Goal: Task Accomplishment & Management: Manage account settings

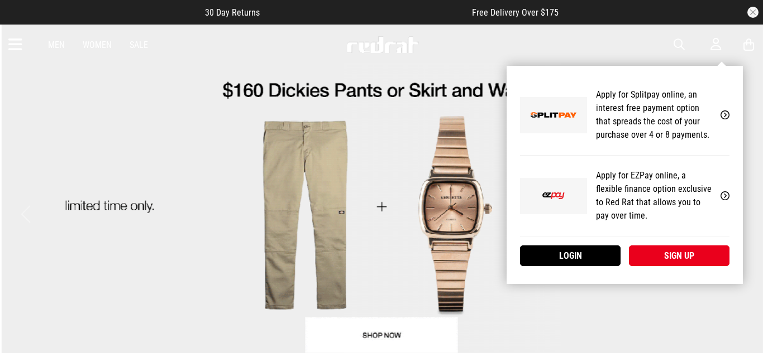
click at [720, 42] on icon at bounding box center [715, 44] width 11 height 14
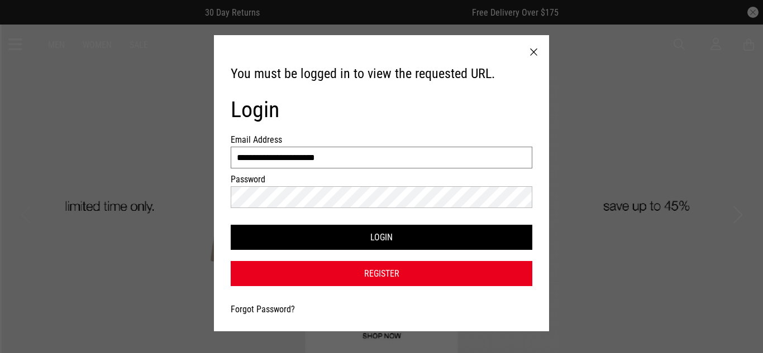
click at [394, 156] on input "**********" at bounding box center [382, 158] width 302 height 22
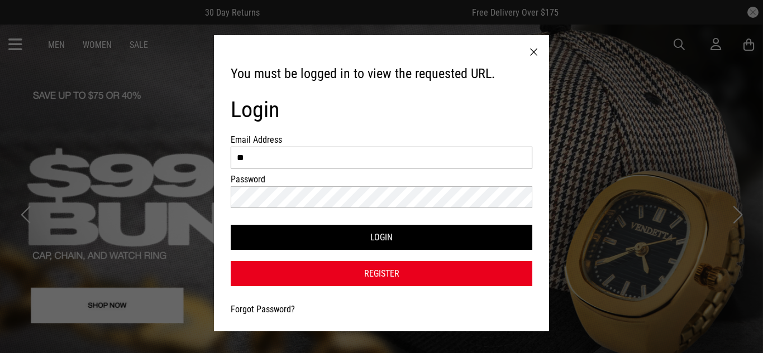
type input "*"
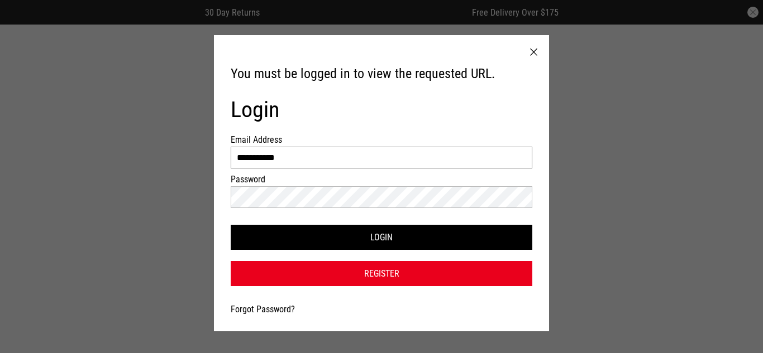
type input "**********"
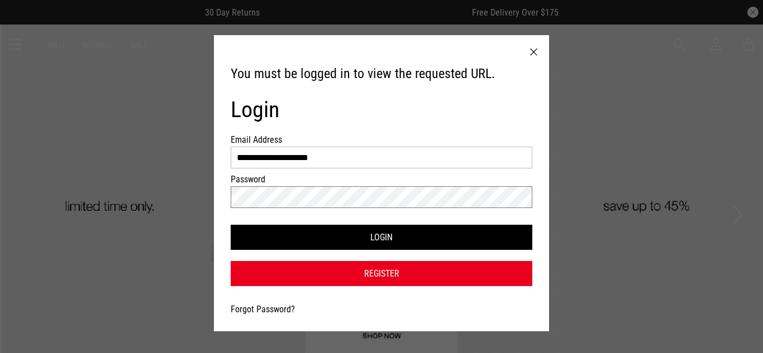
click at [231, 225] on button "Login" at bounding box center [382, 237] width 302 height 25
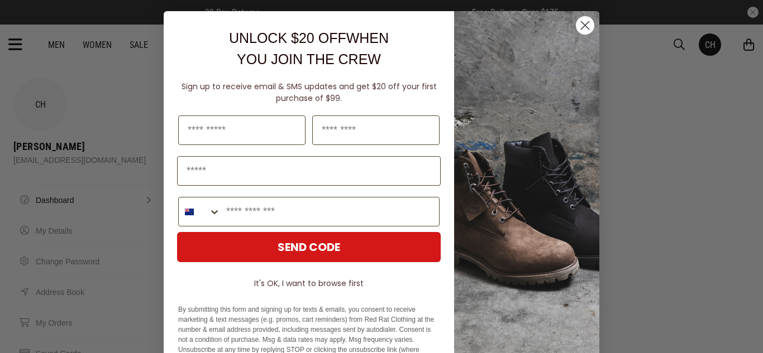
click at [583, 27] on icon "Close dialog" at bounding box center [585, 26] width 8 height 8
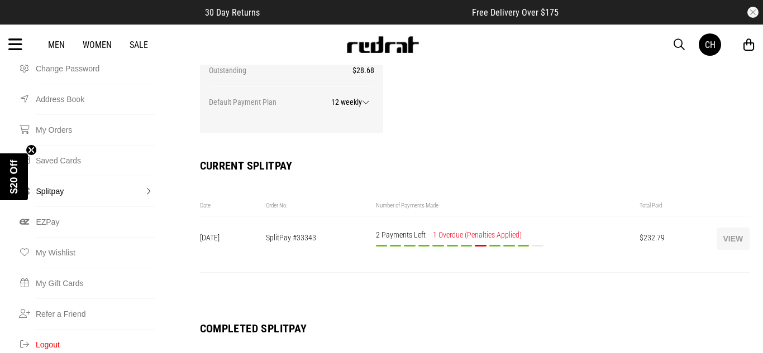
scroll to position [192, 0]
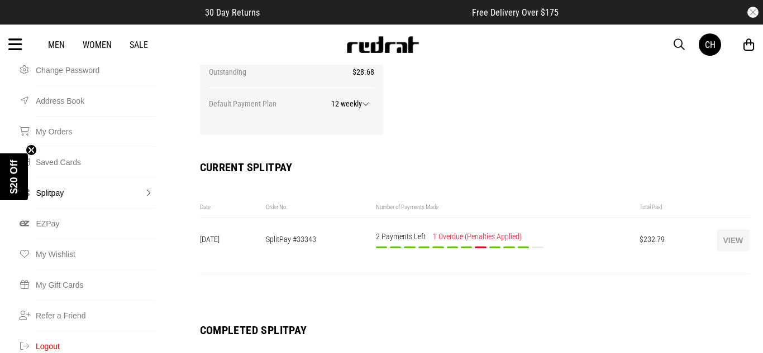
click at [733, 229] on button "View" at bounding box center [732, 240] width 33 height 22
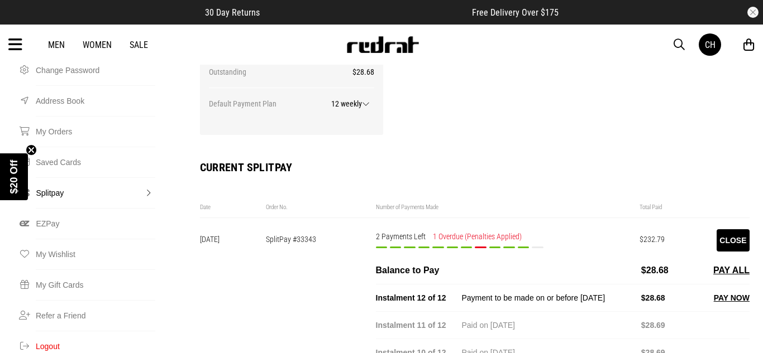
click at [729, 229] on button "Close" at bounding box center [732, 240] width 33 height 22
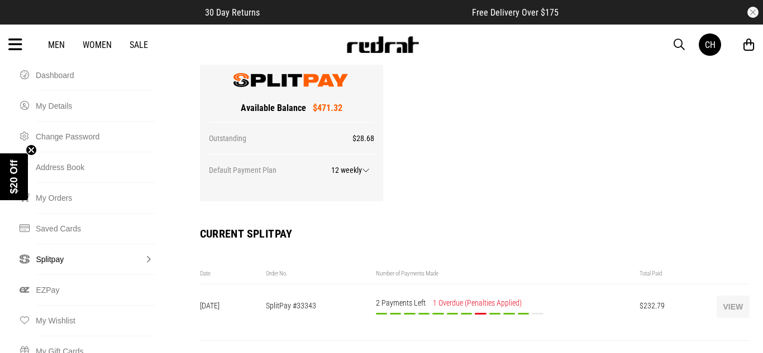
scroll to position [123, 0]
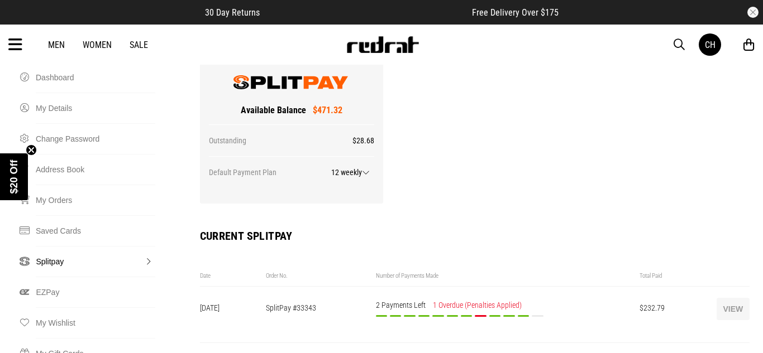
click at [728, 298] on button "View" at bounding box center [732, 309] width 33 height 22
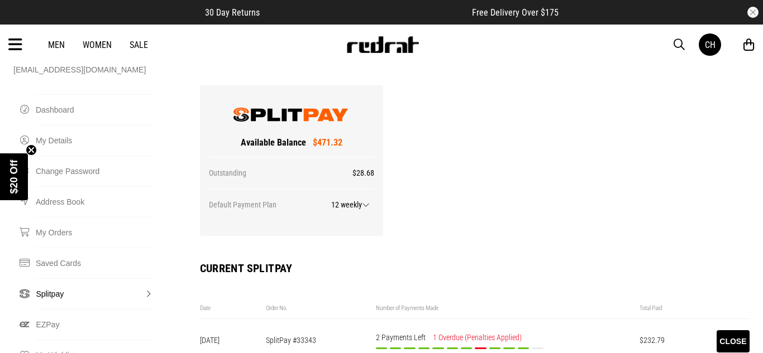
scroll to position [0, 0]
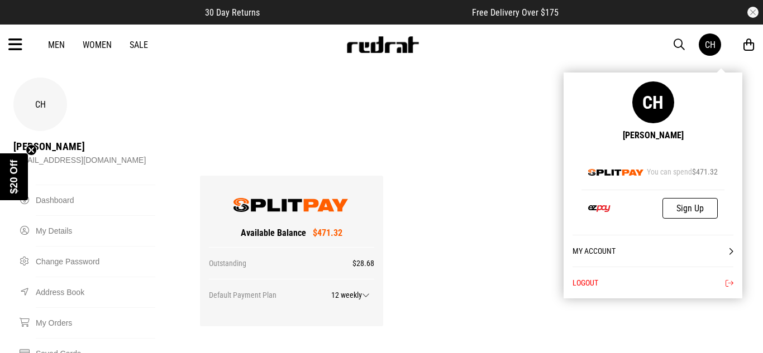
click at [623, 278] on button "Logout" at bounding box center [652, 283] width 161 height 32
